Goal: Information Seeking & Learning: Learn about a topic

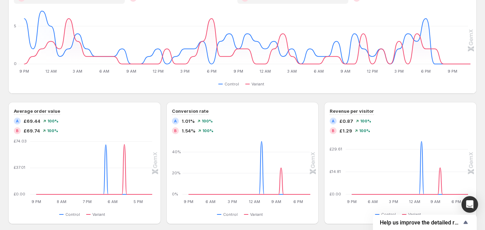
scroll to position [253, 0]
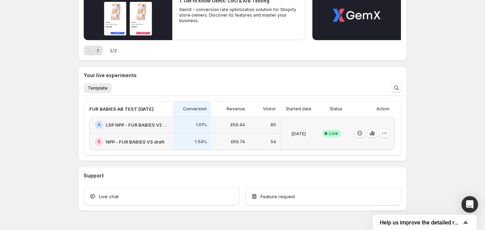
scroll to position [92, 0]
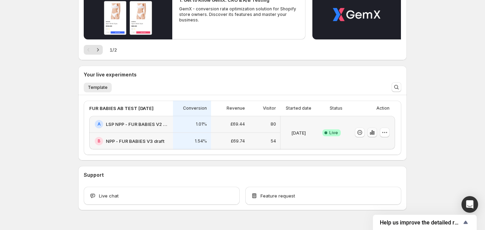
click at [375, 132] on icon "button" at bounding box center [372, 132] width 7 height 7
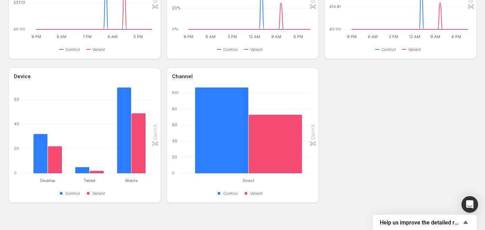
scroll to position [382, 0]
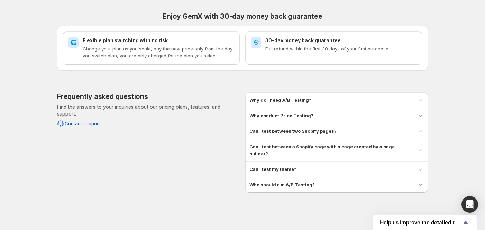
scroll to position [292, 0]
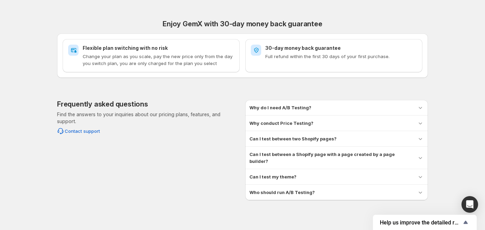
click at [324, 152] on h3 "Can I test between a Shopify page with a page created by a page builder?" at bounding box center [331, 158] width 162 height 14
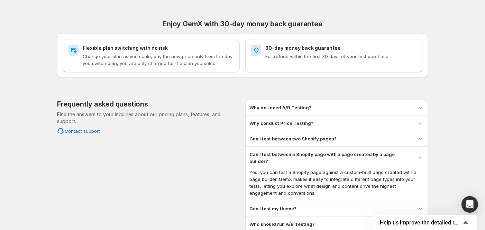
scroll to position [324, 0]
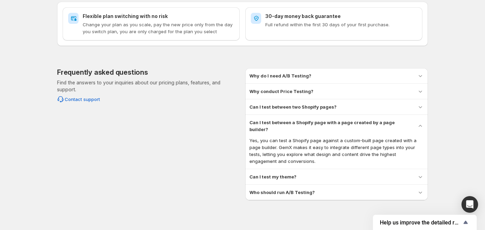
click at [314, 173] on div "Can I test my theme?" at bounding box center [337, 176] width 174 height 7
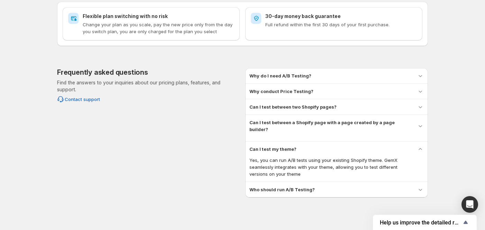
scroll to position [317, 0]
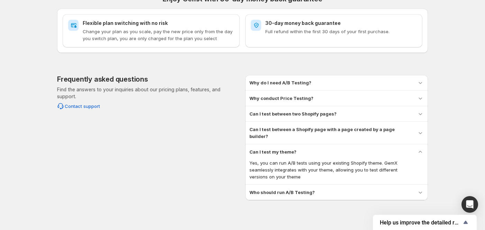
click at [311, 189] on h3 "Who should run A/B Testing?" at bounding box center [282, 192] width 65 height 7
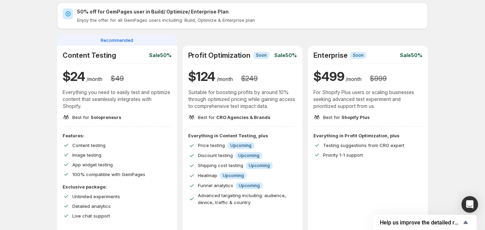
scroll to position [0, 0]
